Goal: Find specific page/section: Find specific page/section

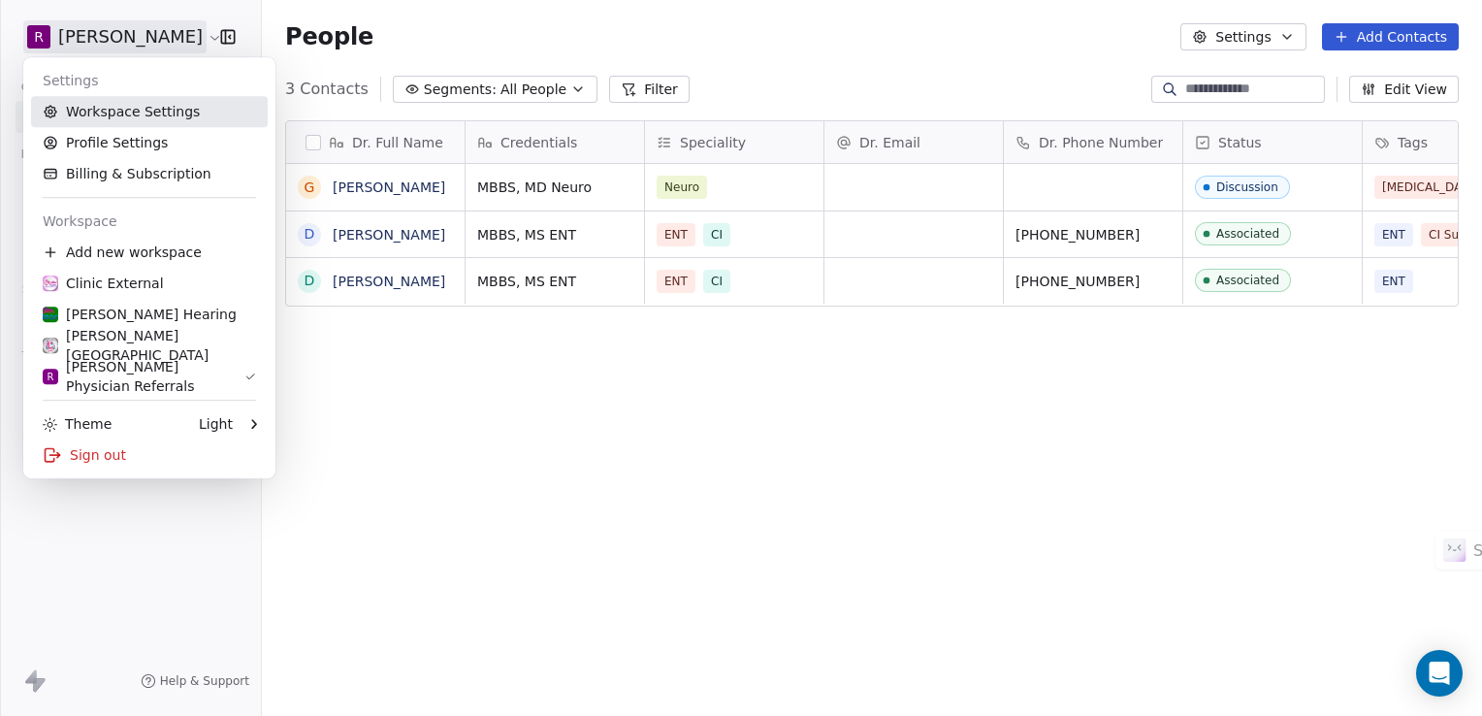
scroll to position [615, 1205]
click at [159, 285] on div "Clinic External" at bounding box center [149, 283] width 213 height 19
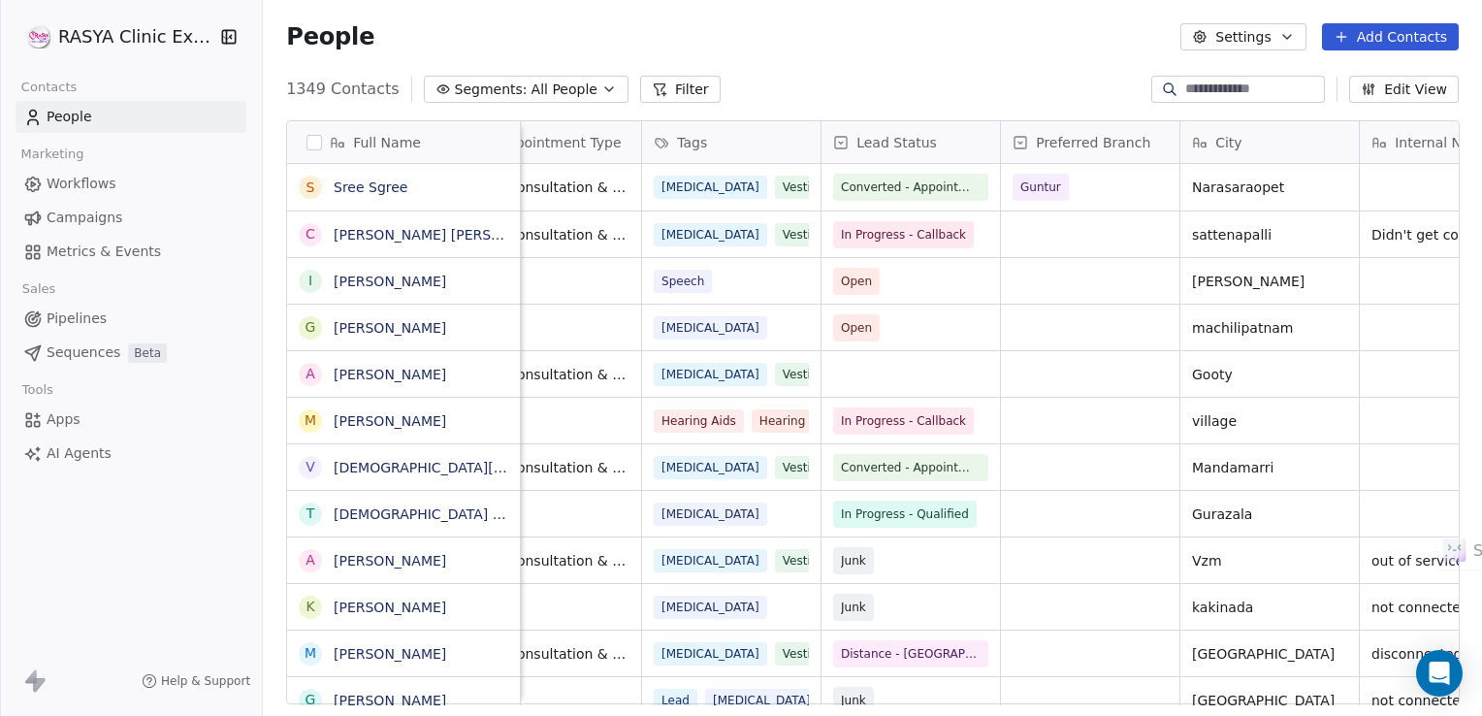
scroll to position [8, 0]
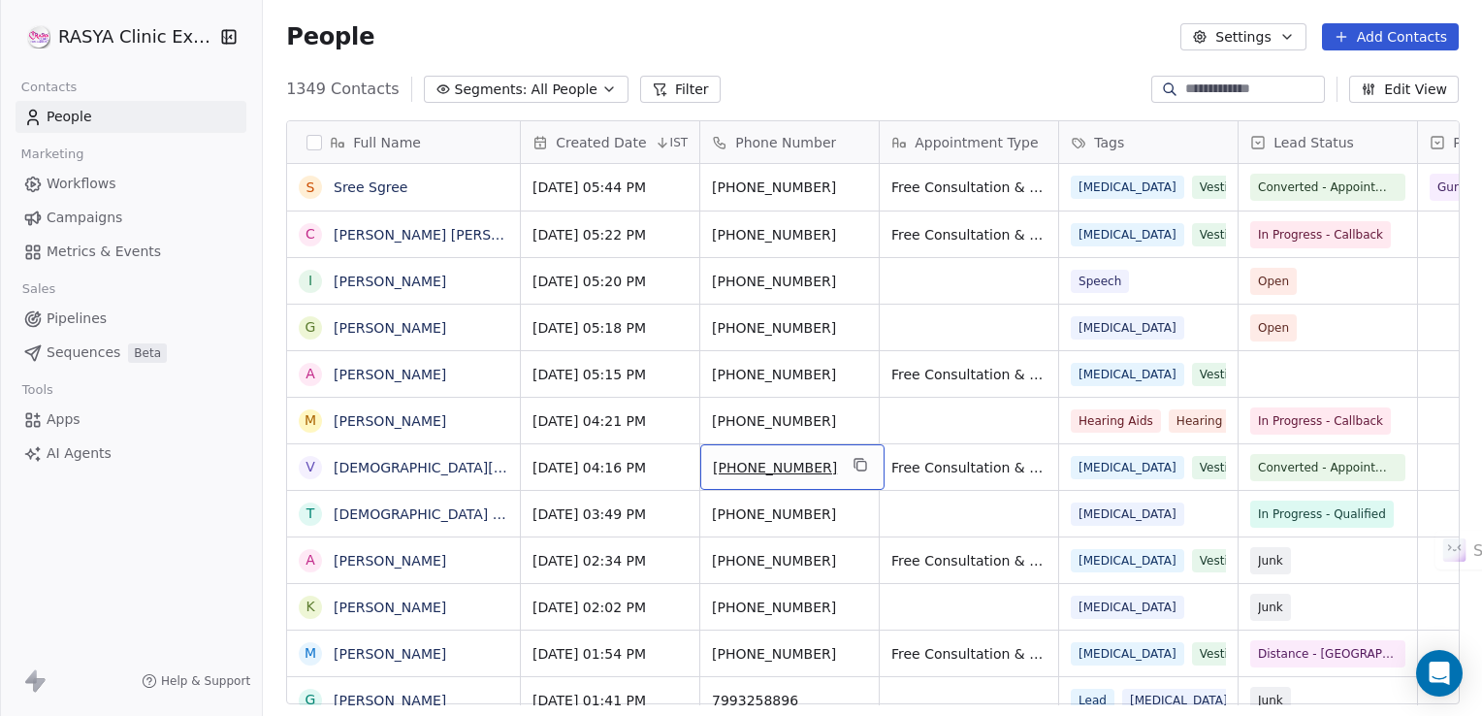
drag, startPoint x: 809, startPoint y: 460, endPoint x: 772, endPoint y: 456, distance: 37.1
click at [863, 463] on button "grid" at bounding box center [860, 464] width 23 height 23
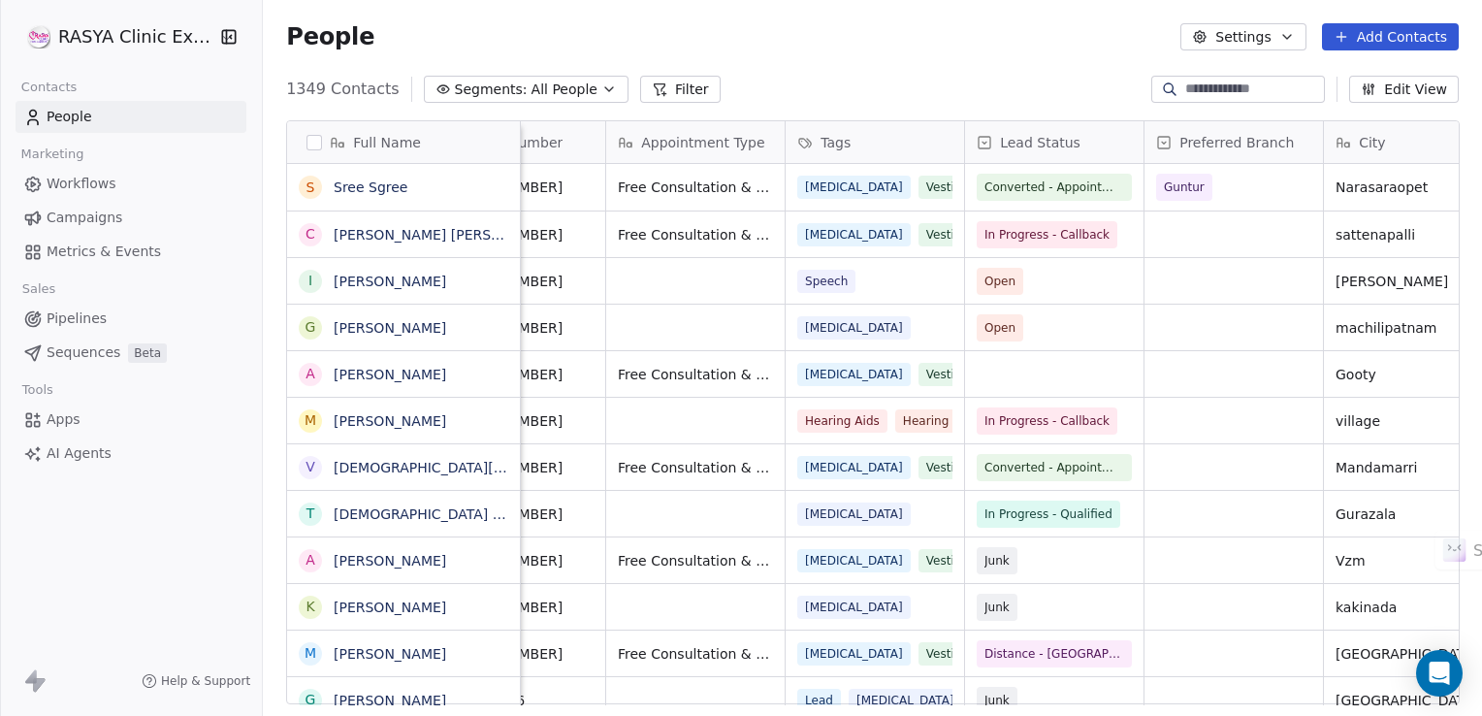
scroll to position [8, 275]
click at [1226, 466] on div "grid" at bounding box center [1232, 467] width 178 height 46
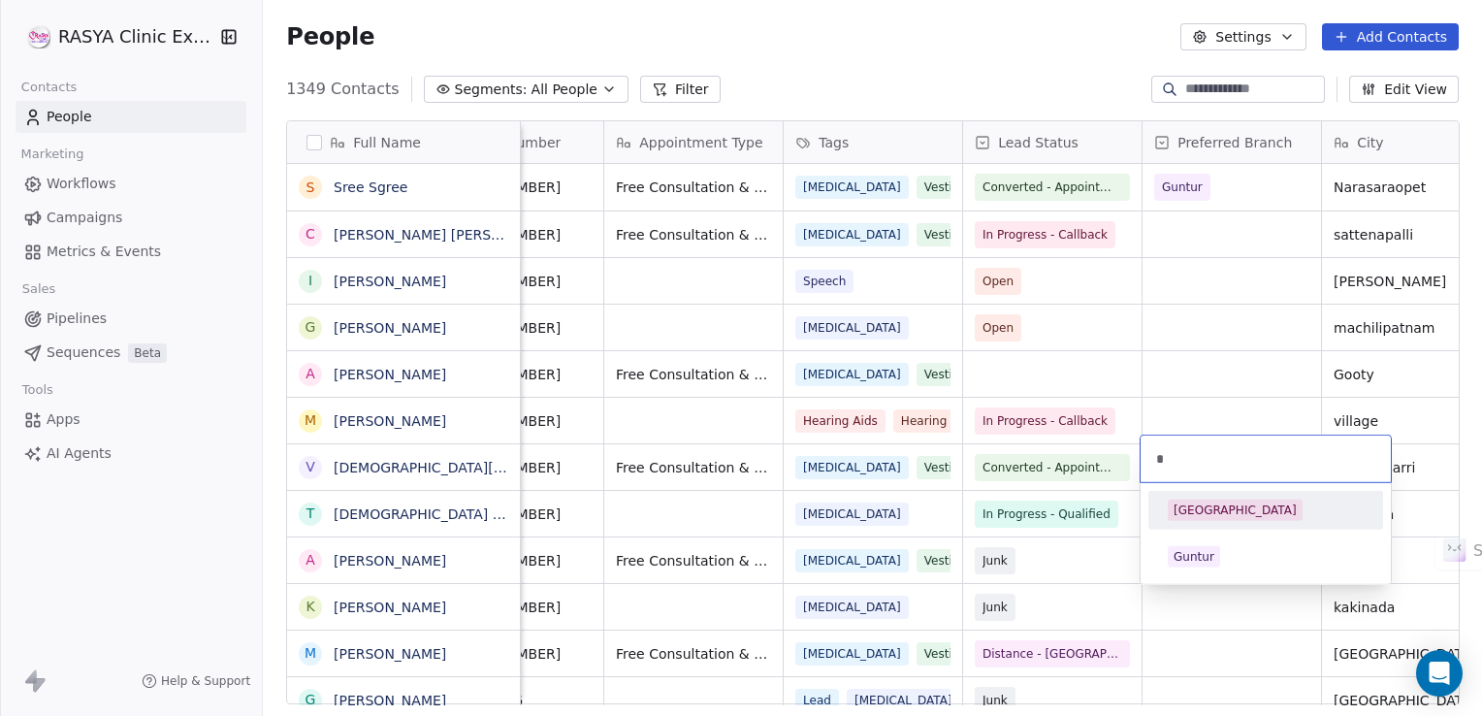
type input "*"
click at [1232, 505] on div "[GEOGRAPHIC_DATA]" at bounding box center [1235, 509] width 123 height 17
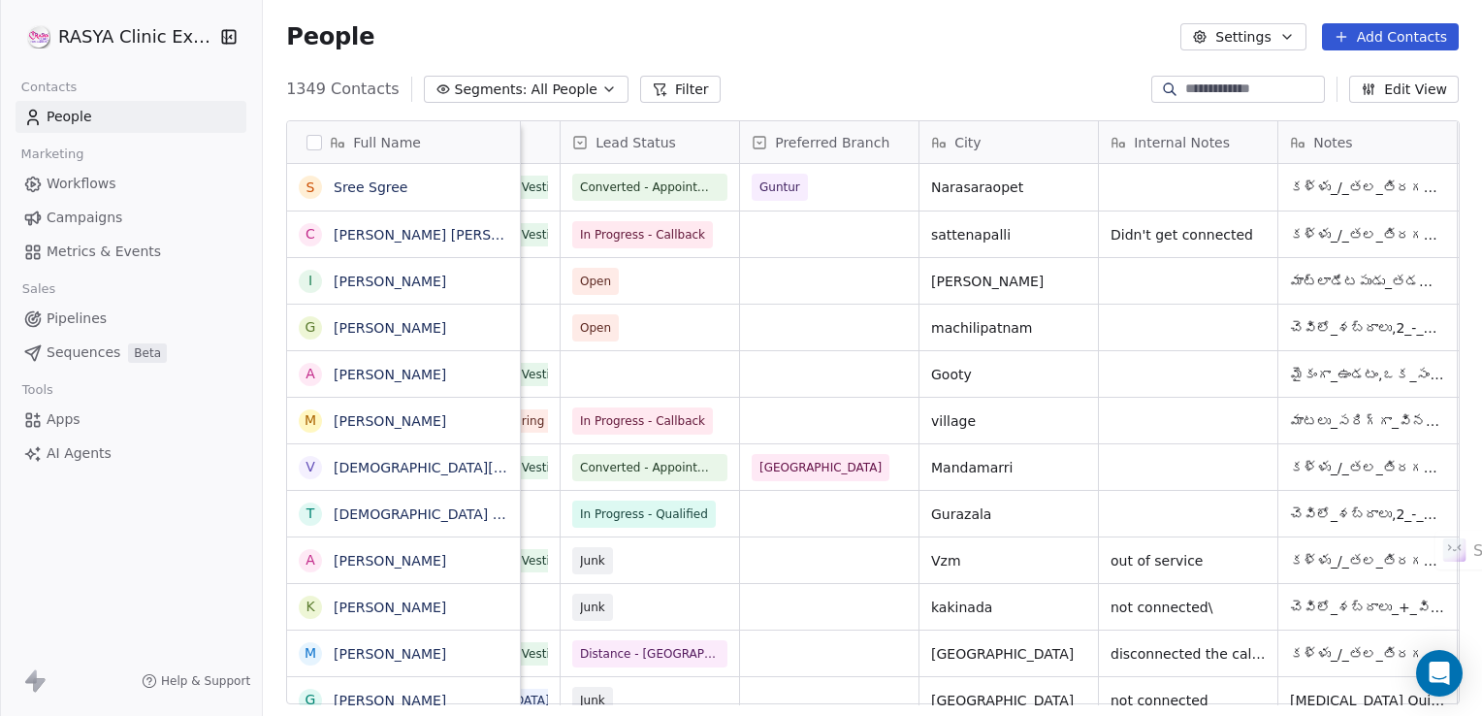
scroll to position [8, 943]
